Goal: Check status: Check status

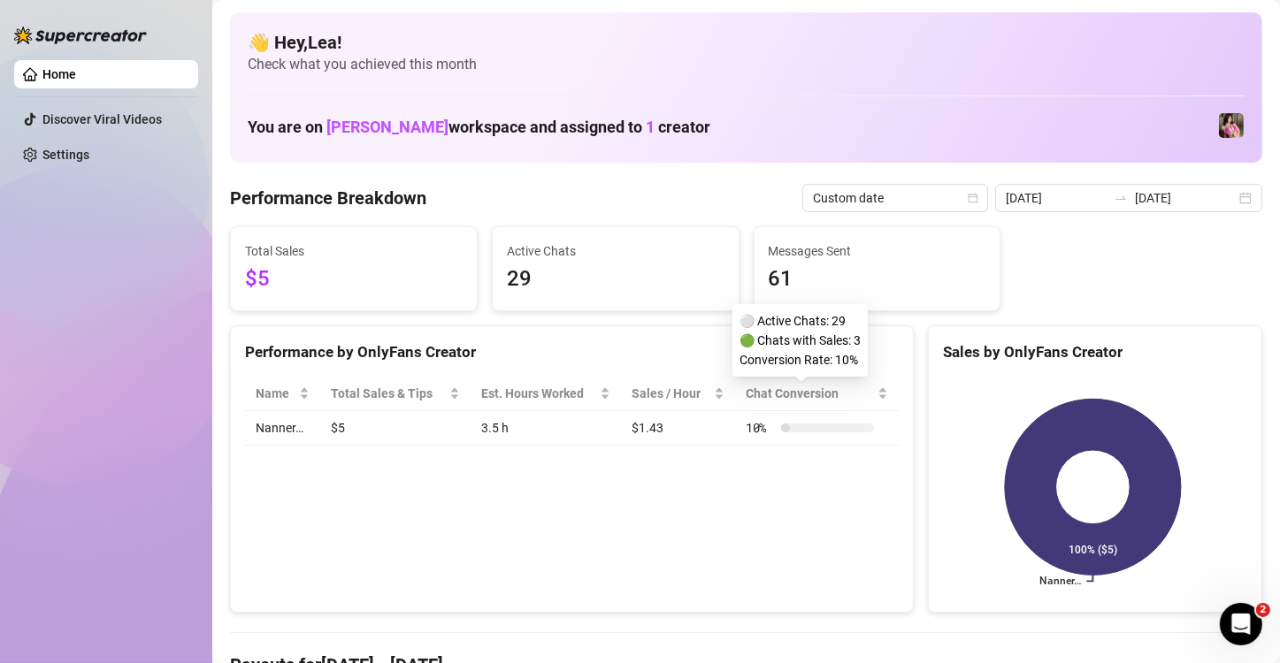
scroll to position [29, 0]
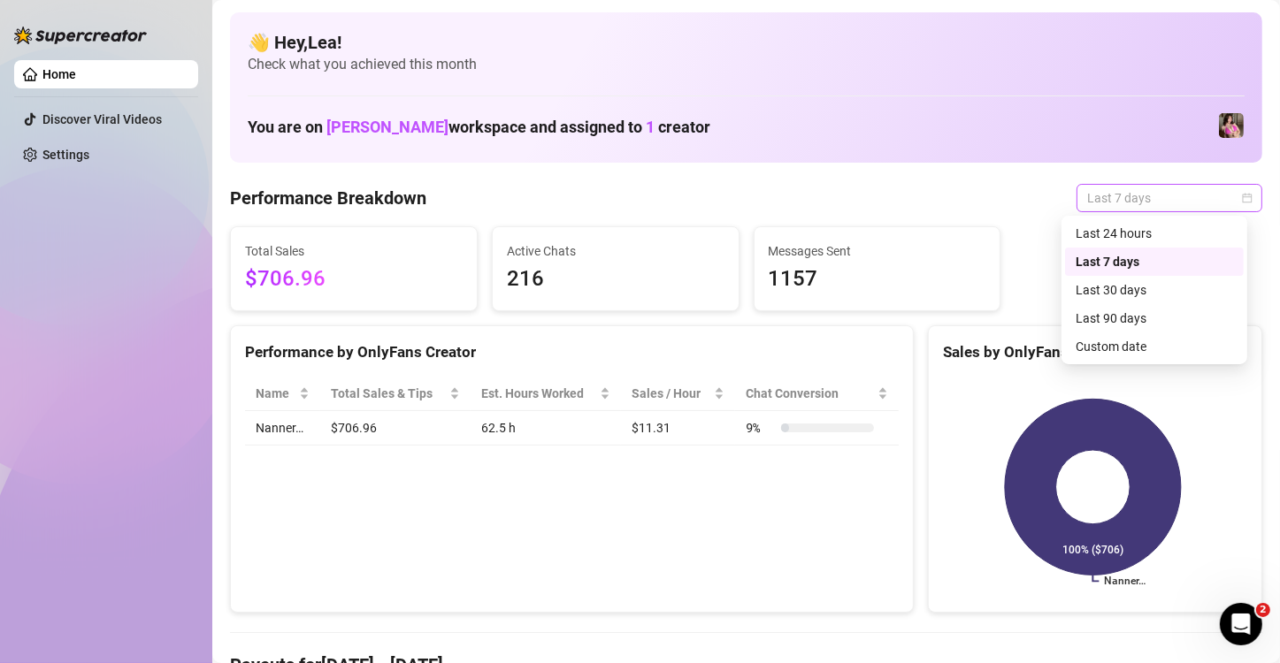
click at [1234, 189] on span "Last 7 days" at bounding box center [1169, 198] width 165 height 27
click at [1118, 344] on div "Custom date" at bounding box center [1154, 346] width 157 height 19
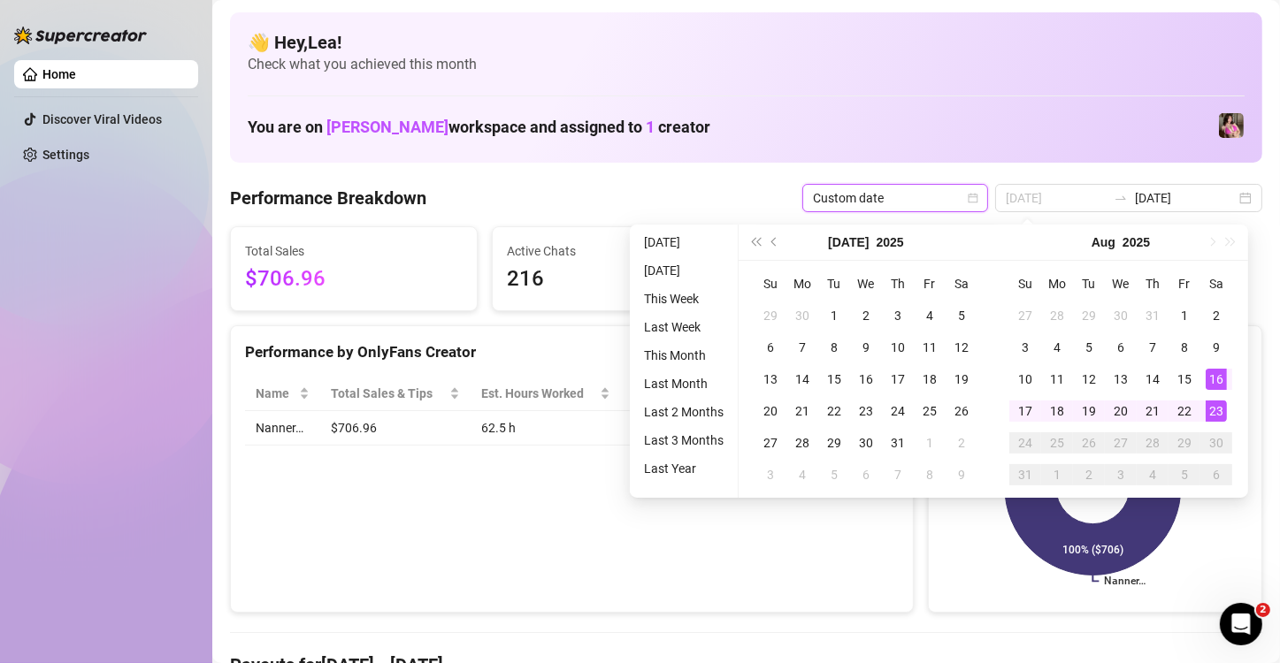
type input "[DATE]"
click at [1210, 413] on div "23" at bounding box center [1216, 411] width 21 height 21
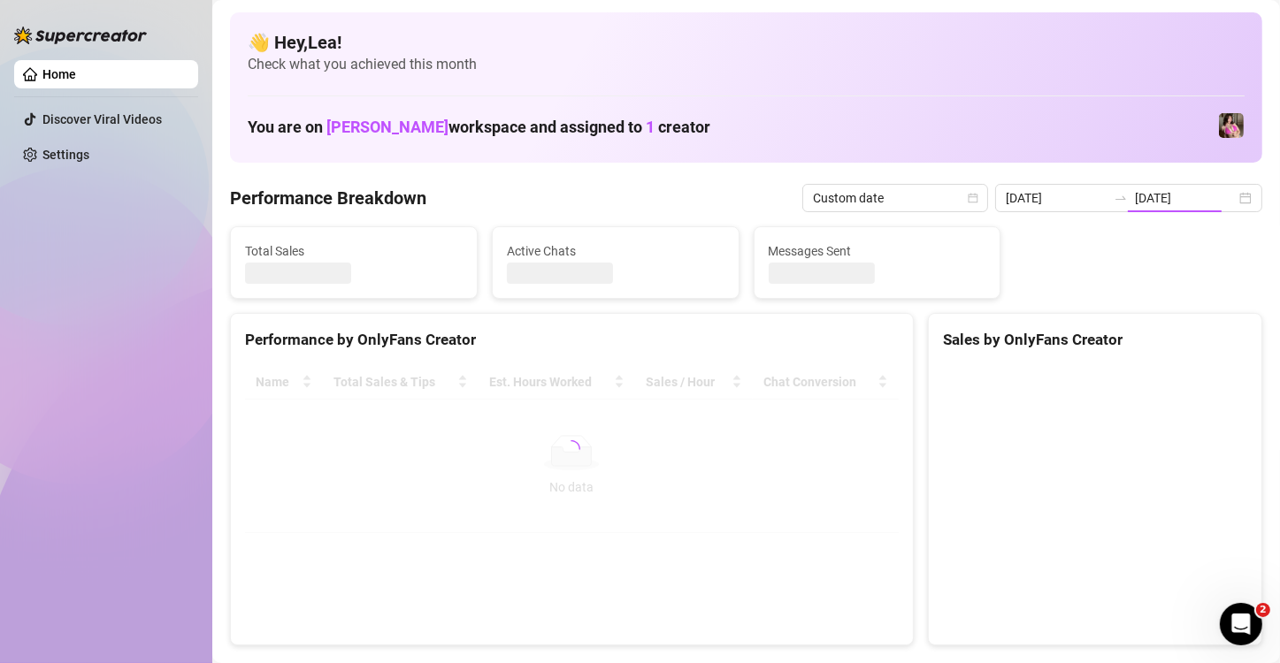
type input "[DATE]"
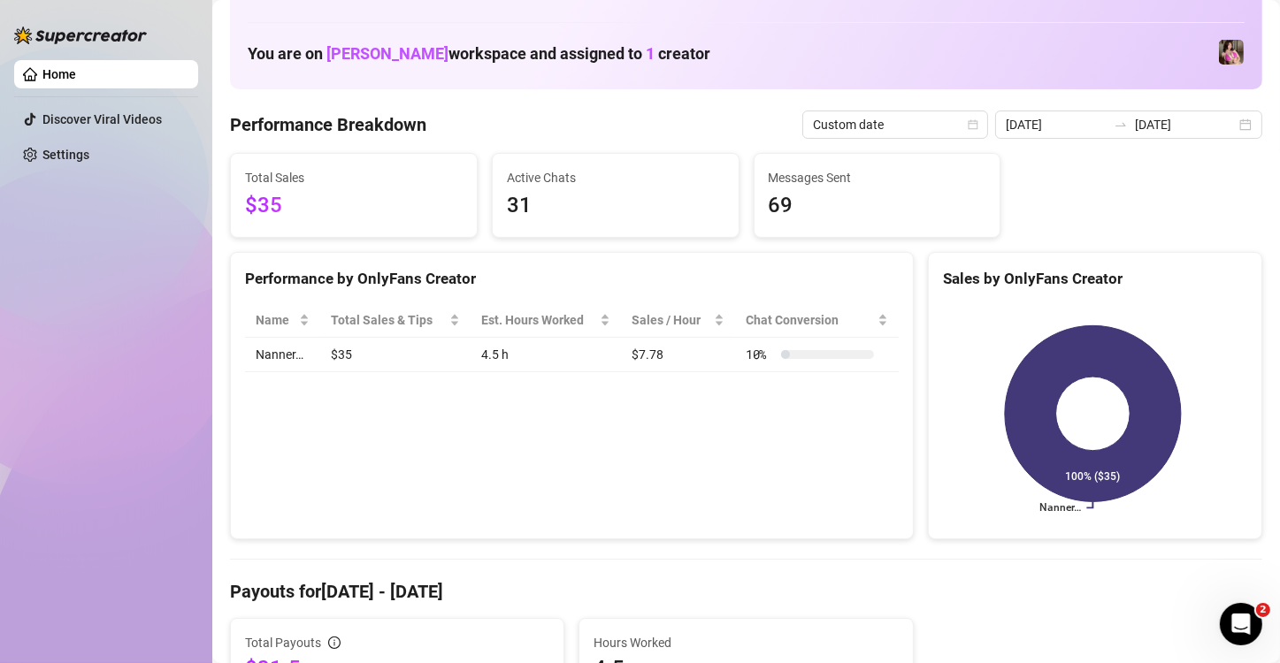
scroll to position [67, 0]
